Goal: Transaction & Acquisition: Purchase product/service

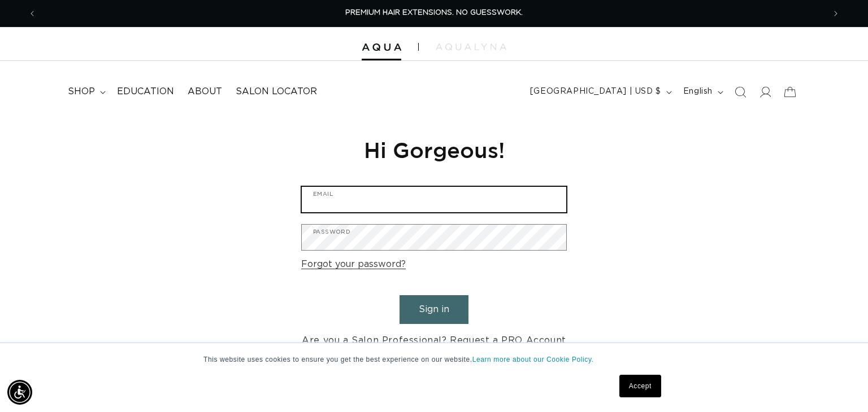
type input "nikki@axellesalon.com"
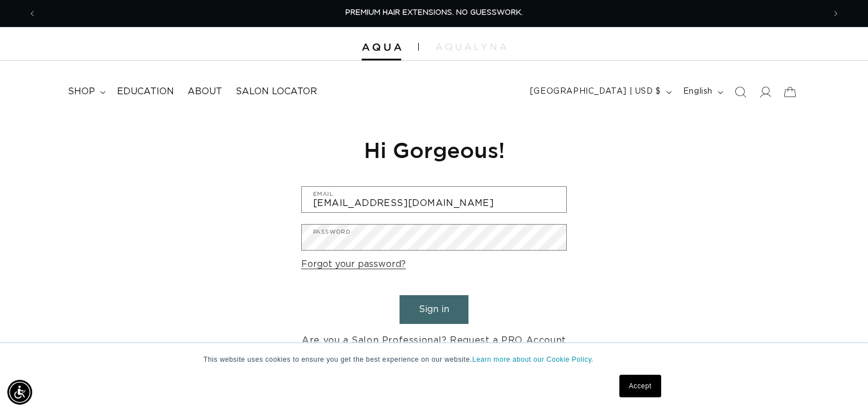
click at [432, 316] on button "Sign in" at bounding box center [433, 309] width 69 height 29
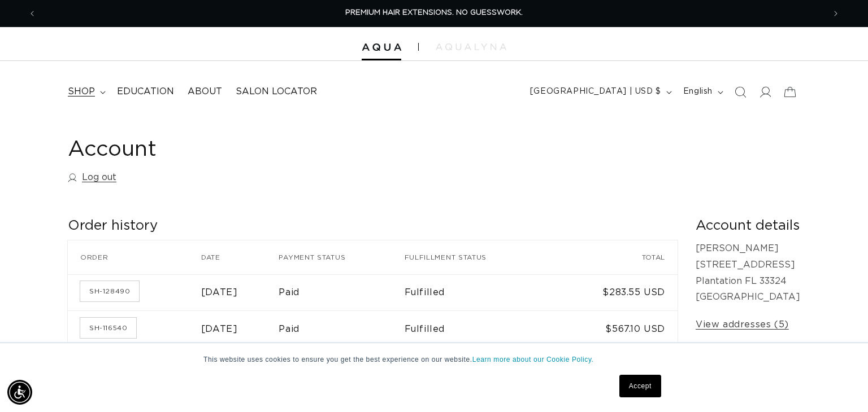
click at [77, 102] on summary "shop" at bounding box center [85, 91] width 49 height 25
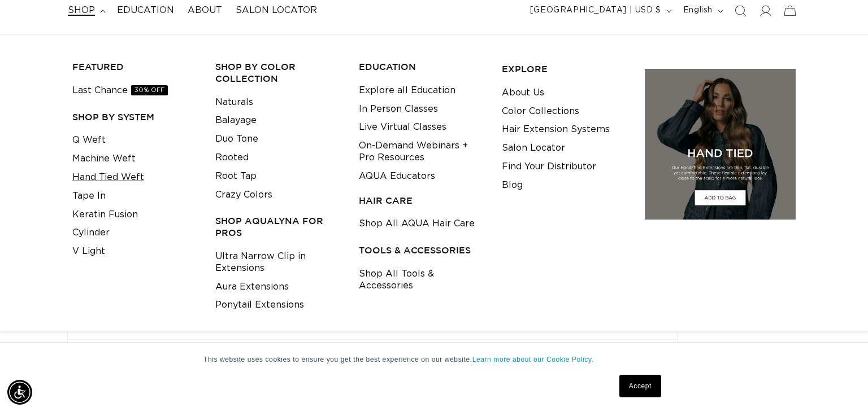
scroll to position [82, 0]
click at [94, 140] on link "Q Weft" at bounding box center [88, 140] width 33 height 19
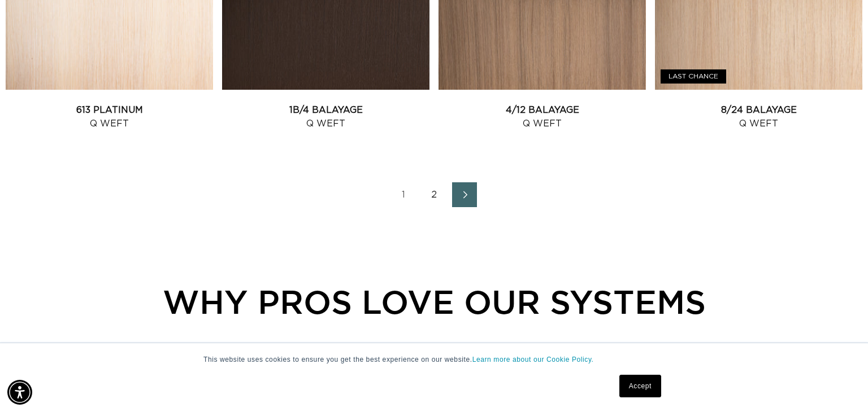
scroll to position [0, 788]
click at [466, 196] on icon "Next page" at bounding box center [465, 195] width 15 height 8
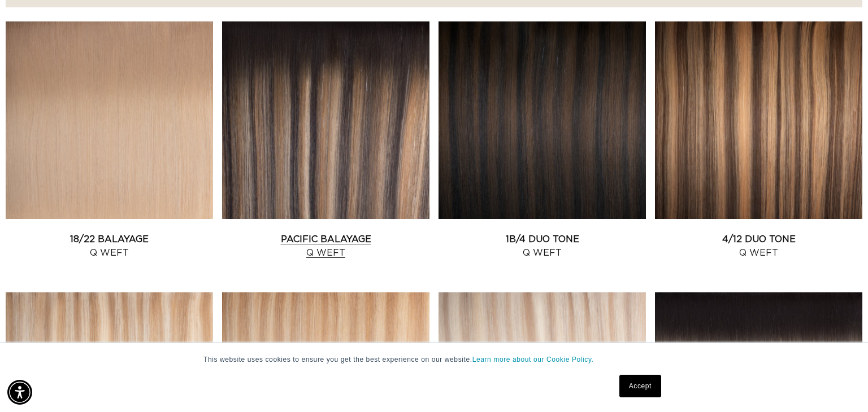
scroll to position [0, 1575]
click at [305, 233] on link "Pacific Balayage Q Weft" at bounding box center [325, 246] width 207 height 27
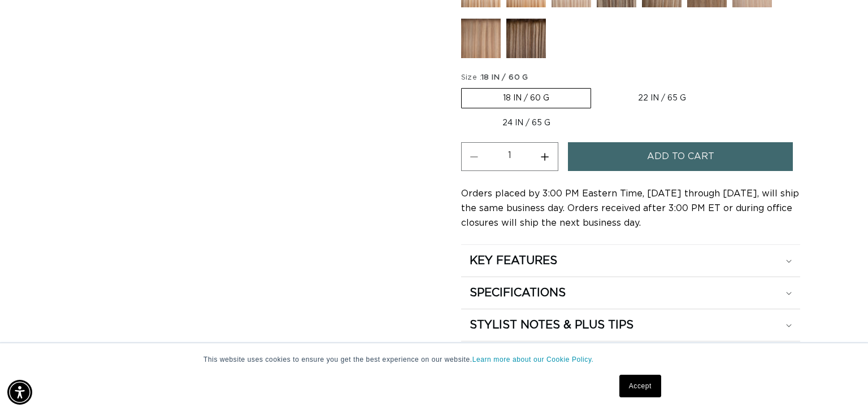
scroll to position [588, 0]
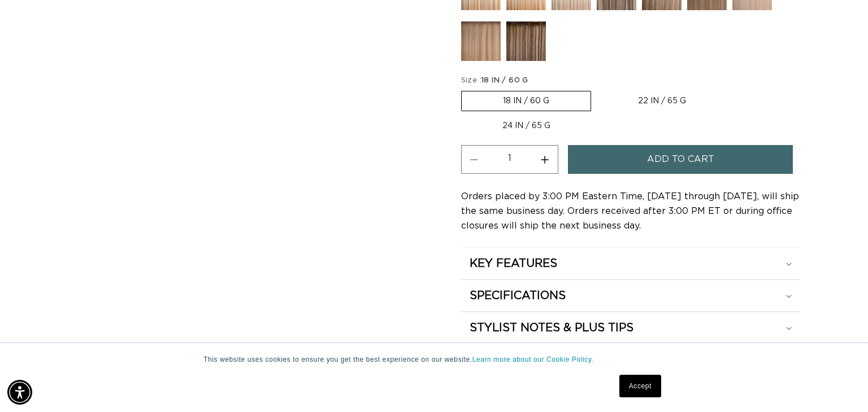
click at [690, 166] on span "Add to cart" at bounding box center [680, 159] width 67 height 29
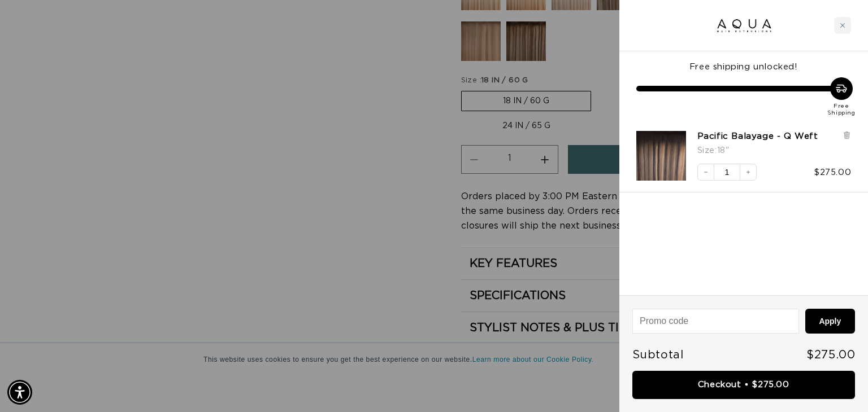
scroll to position [0, 0]
click at [846, 34] on div at bounding box center [743, 25] width 249 height 51
click at [846, 20] on div "Close cart" at bounding box center [842, 25] width 17 height 17
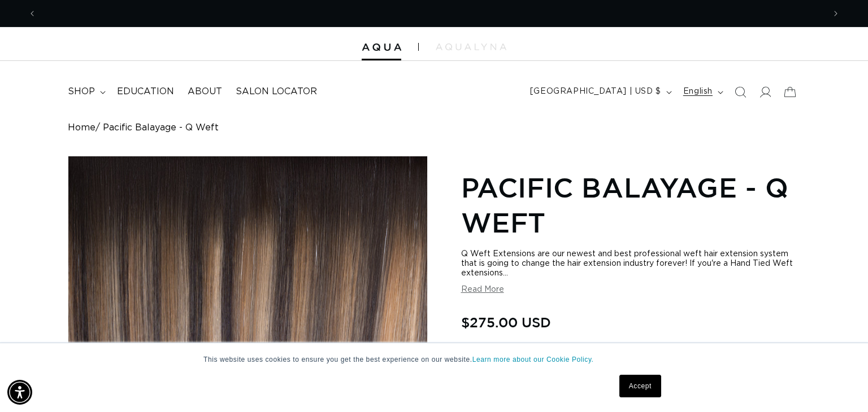
scroll to position [0, 1575]
click at [761, 98] on span at bounding box center [765, 92] width 25 height 25
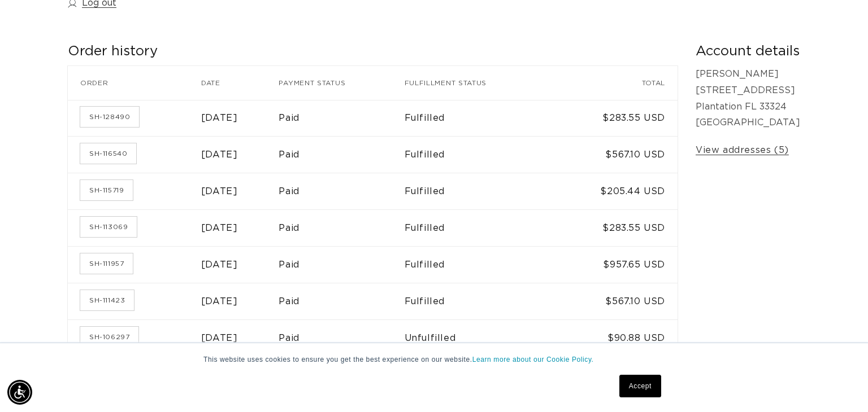
scroll to position [176, 0]
click at [394, 102] on td "Paid" at bounding box center [341, 117] width 125 height 37
click at [99, 108] on link "SH-128490" at bounding box center [109, 116] width 59 height 20
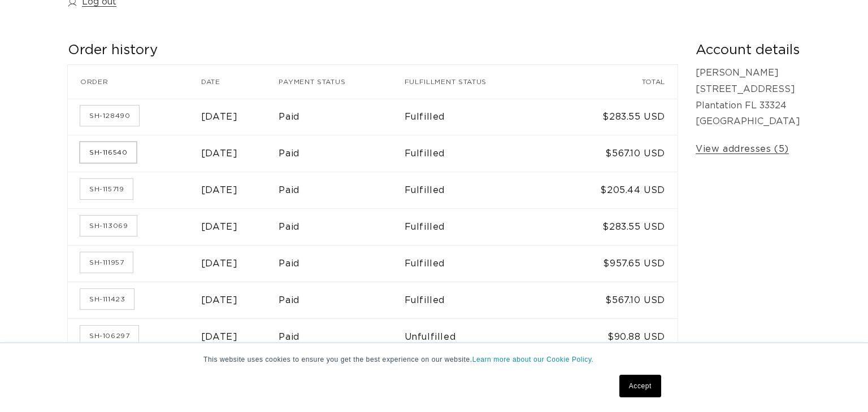
click at [122, 150] on link "SH-116540" at bounding box center [108, 152] width 56 height 20
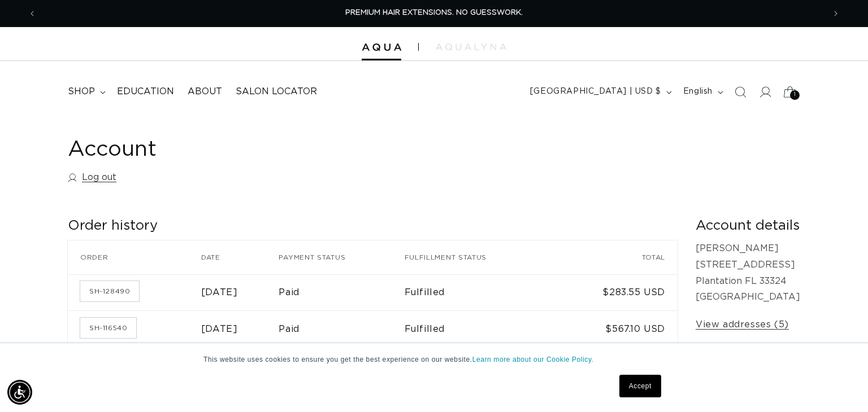
click at [787, 93] on icon at bounding box center [789, 92] width 27 height 27
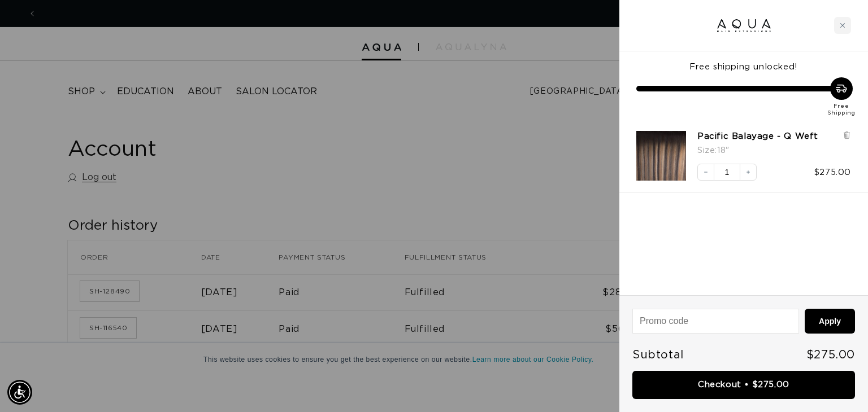
scroll to position [0, 788]
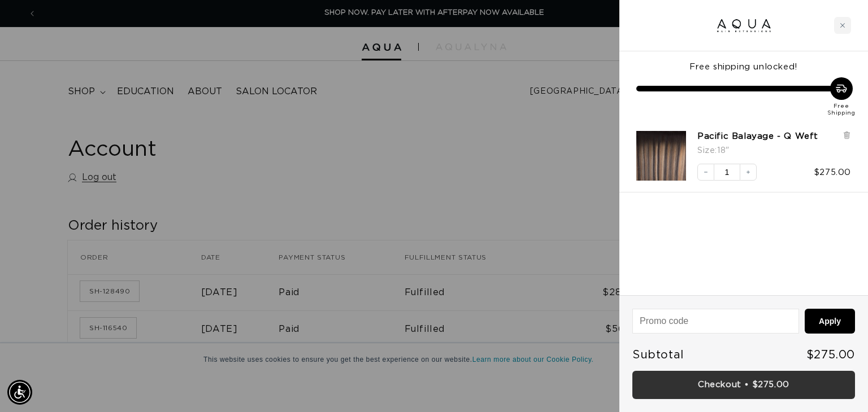
click at [748, 390] on link "Checkout • $275.00" at bounding box center [743, 385] width 223 height 29
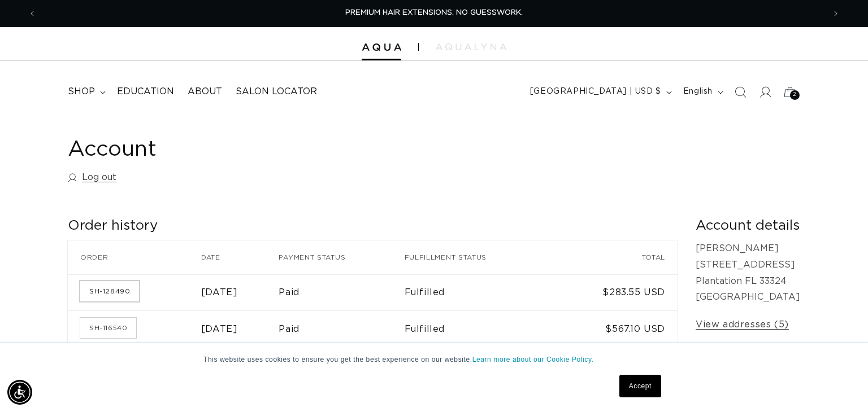
click at [113, 290] on link "SH-128490" at bounding box center [109, 291] width 59 height 20
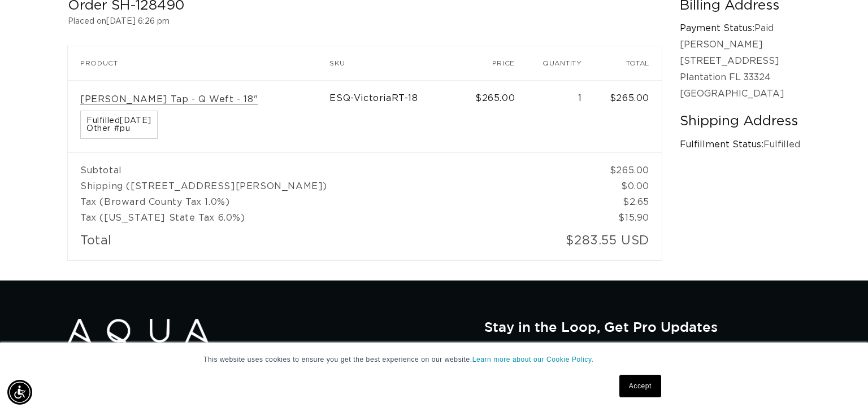
scroll to position [0, 1575]
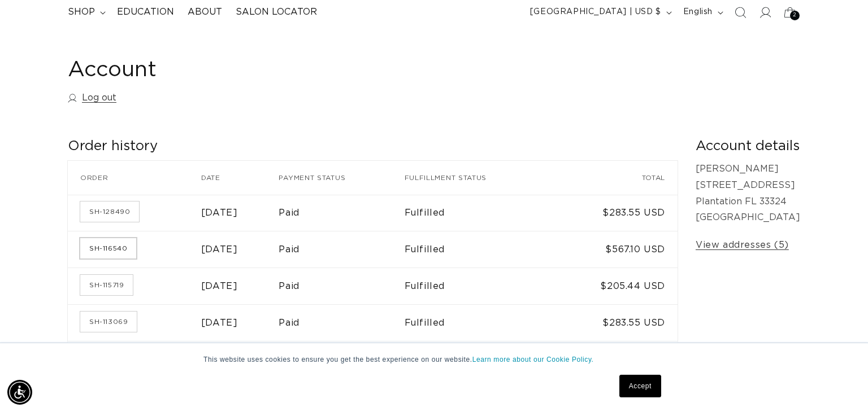
click at [125, 246] on link "SH-116540" at bounding box center [108, 248] width 56 height 20
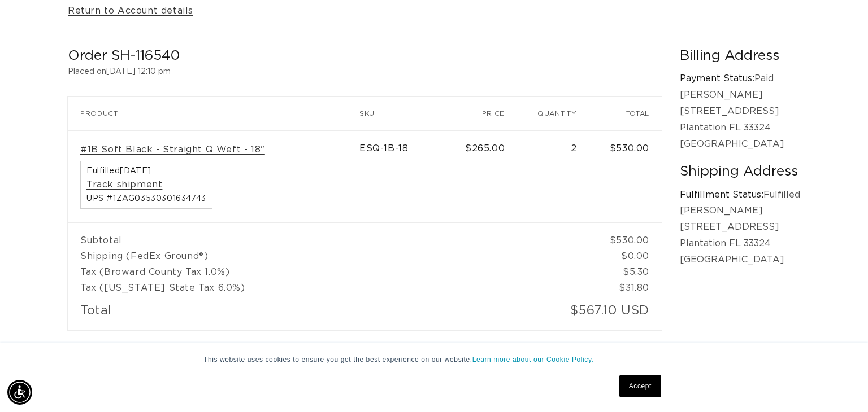
scroll to position [0, 788]
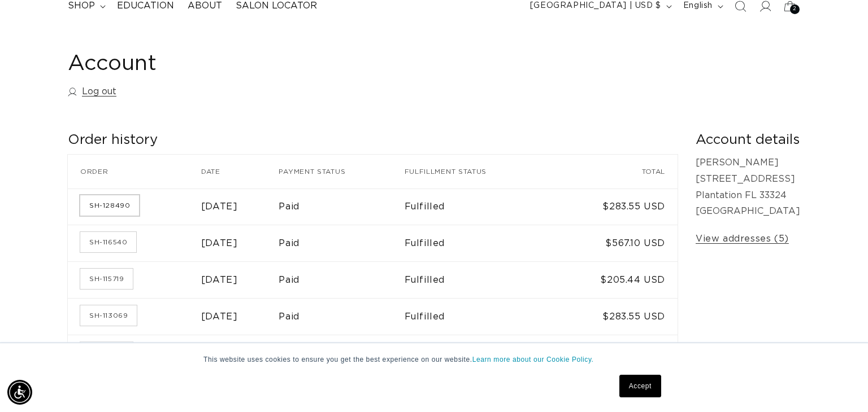
scroll to position [86, 0]
click at [119, 207] on link "SH-128490" at bounding box center [109, 205] width 59 height 20
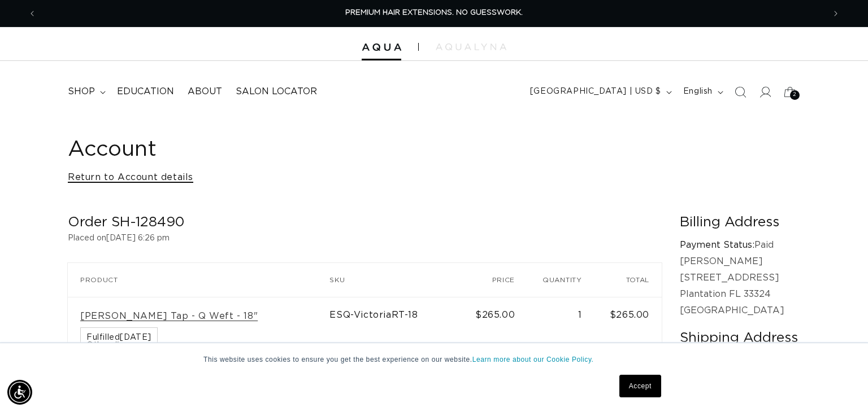
click at [134, 183] on link "Return to Account details" at bounding box center [130, 178] width 125 height 16
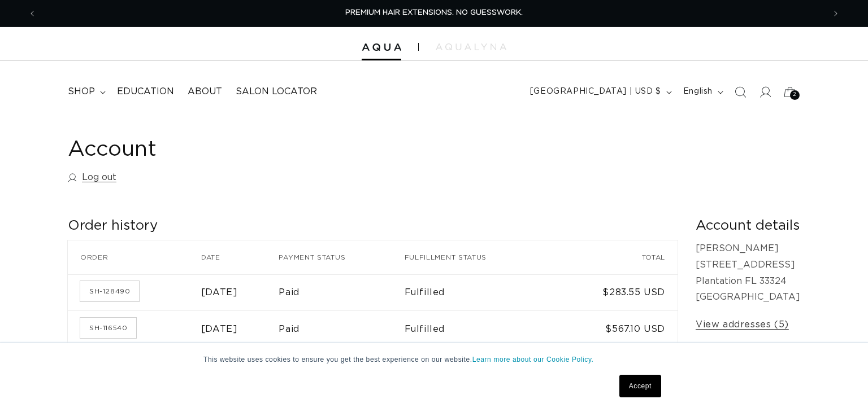
click at [346, 291] on td "Paid" at bounding box center [341, 293] width 125 height 37
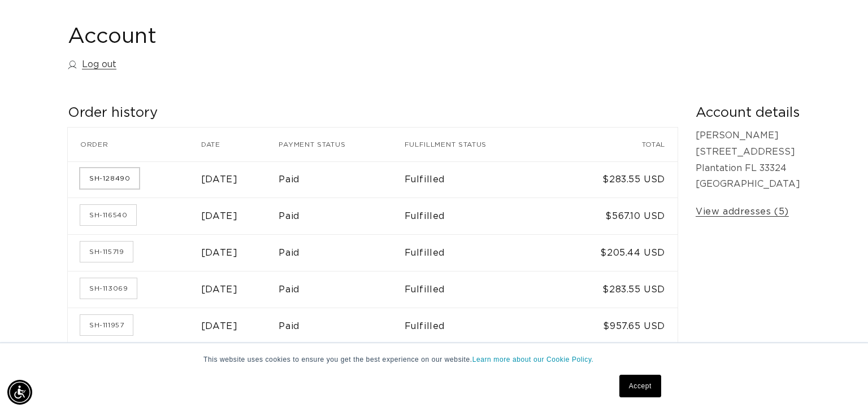
click at [102, 177] on link "SH-128490" at bounding box center [109, 178] width 59 height 20
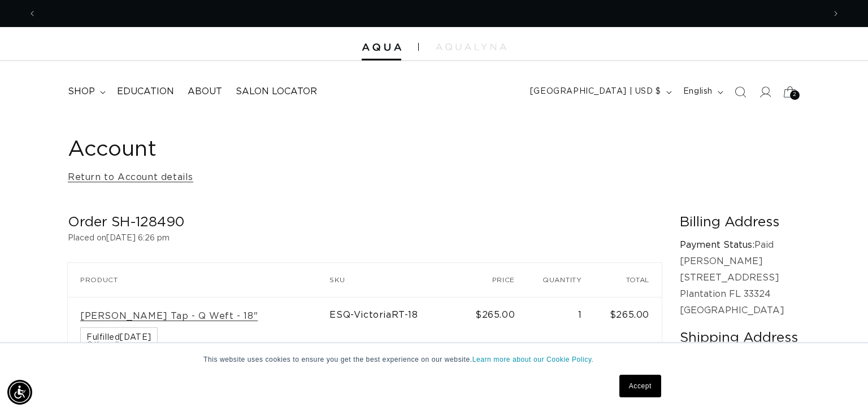
scroll to position [0, 788]
click at [794, 89] on icon at bounding box center [789, 92] width 27 height 27
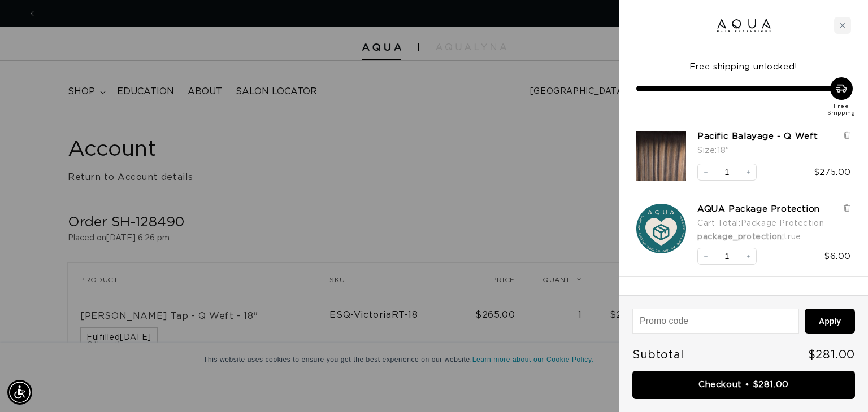
scroll to position [0, 1575]
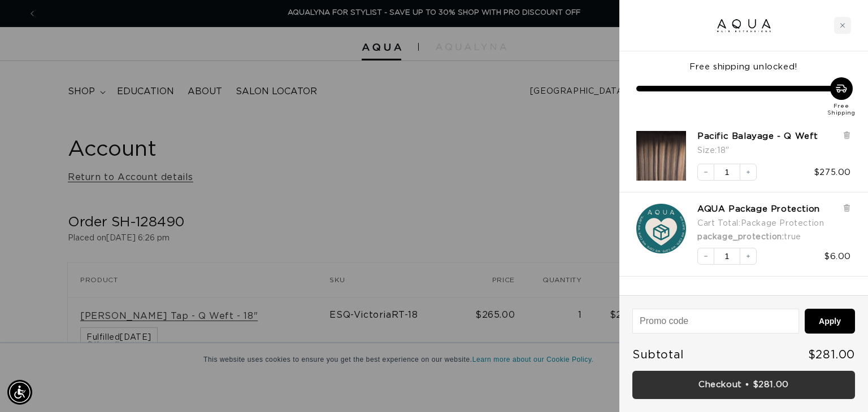
click at [737, 376] on link "Checkout • $281.00" at bounding box center [743, 385] width 223 height 29
